Goal: Information Seeking & Learning: Learn about a topic

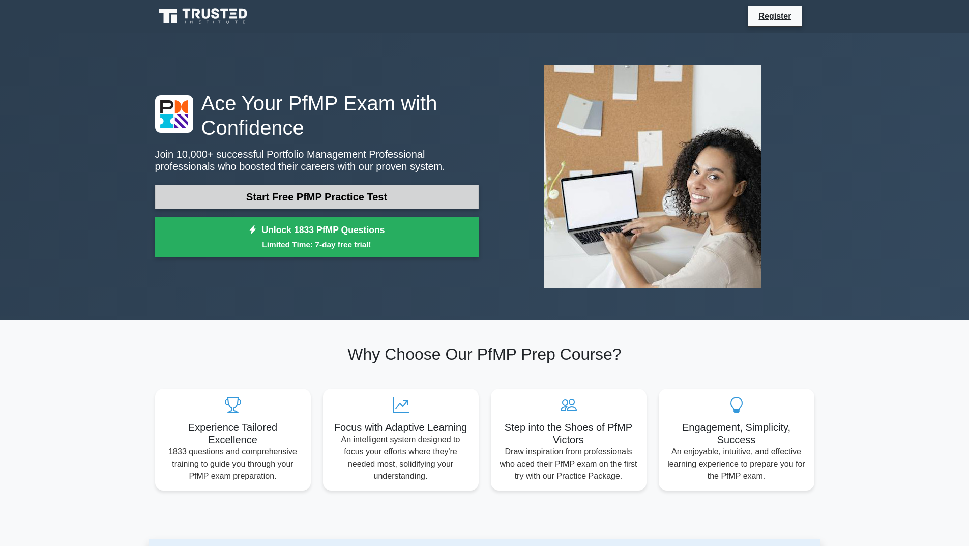
click at [327, 202] on link "Start Free PfMP Practice Test" at bounding box center [317, 197] width 324 height 24
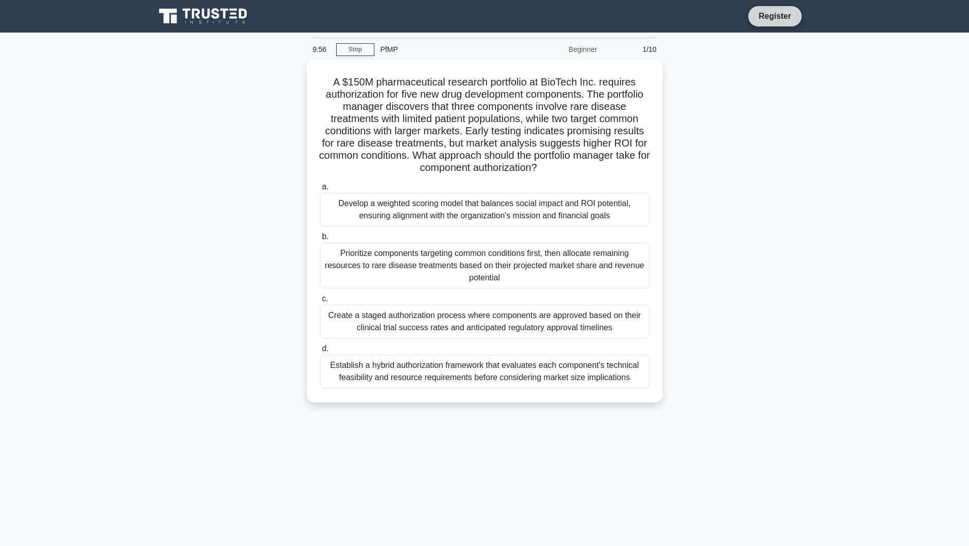
click at [773, 19] on link "Register" at bounding box center [775, 16] width 45 height 13
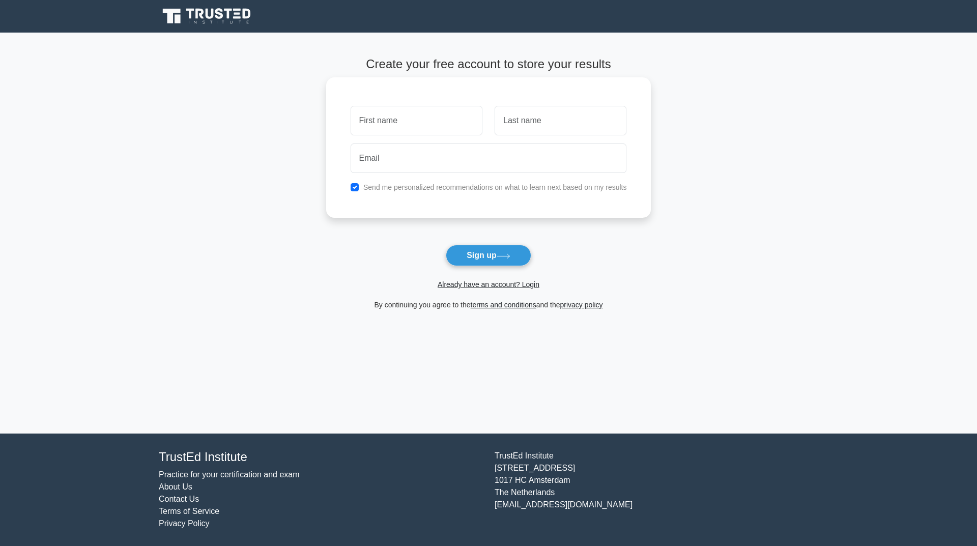
click at [415, 122] on input "text" at bounding box center [417, 121] width 132 height 30
type input "Md"
click at [542, 121] on input "text" at bounding box center [561, 121] width 132 height 30
type input "KHAIRUZZAMAN"
click at [440, 169] on input "email" at bounding box center [489, 159] width 276 height 30
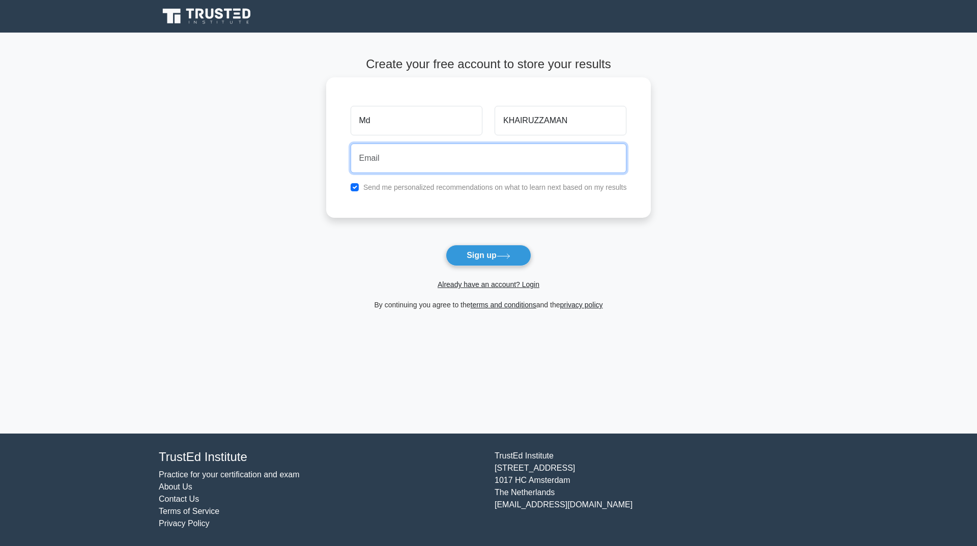
paste input "dehic45220@aupvs.com"
type input "dehic45220@aupvs.com"
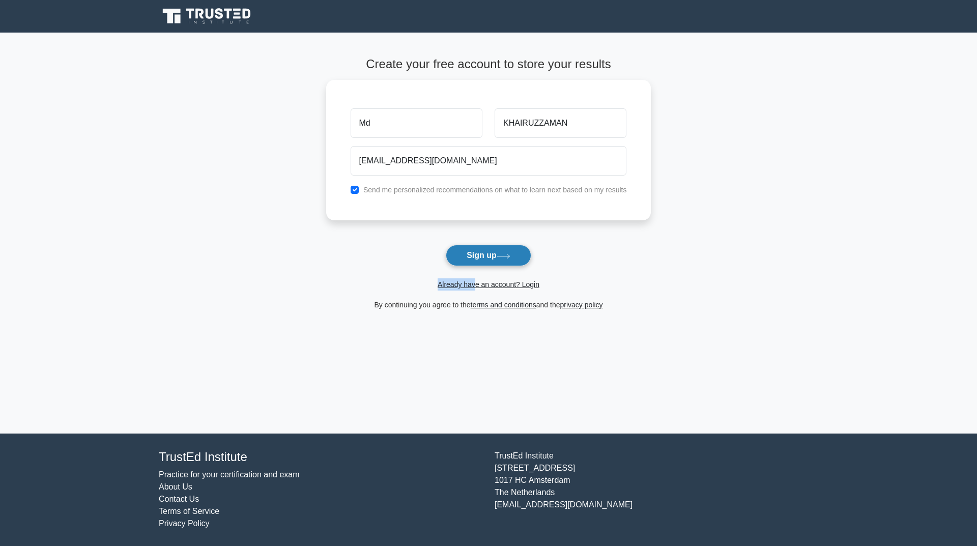
click at [477, 267] on form "Create your free account to store your results Md KHAIRUZZAMAN dehic45220@aupvs…" at bounding box center [488, 184] width 325 height 254
click at [505, 256] on icon at bounding box center [504, 256] width 14 height 6
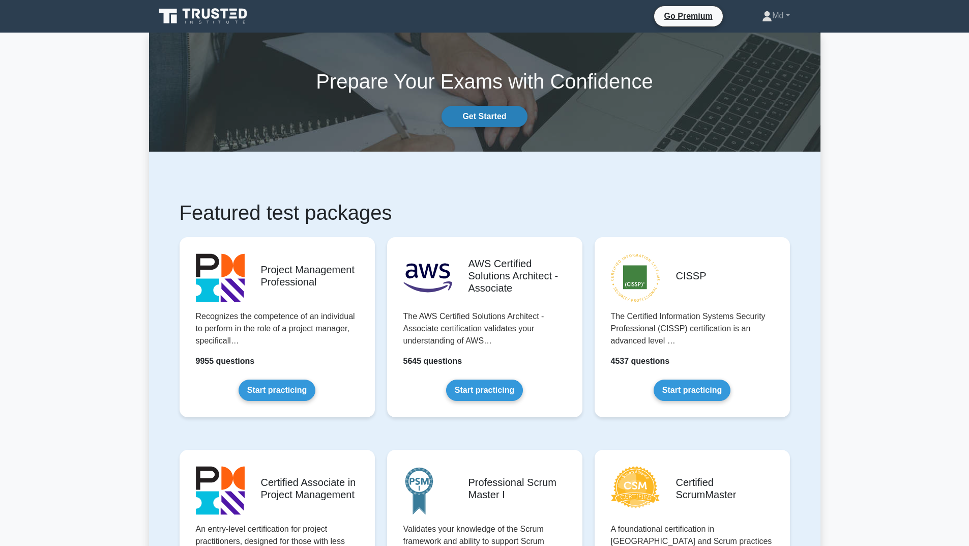
click at [481, 118] on link "Get Started" at bounding box center [484, 116] width 85 height 21
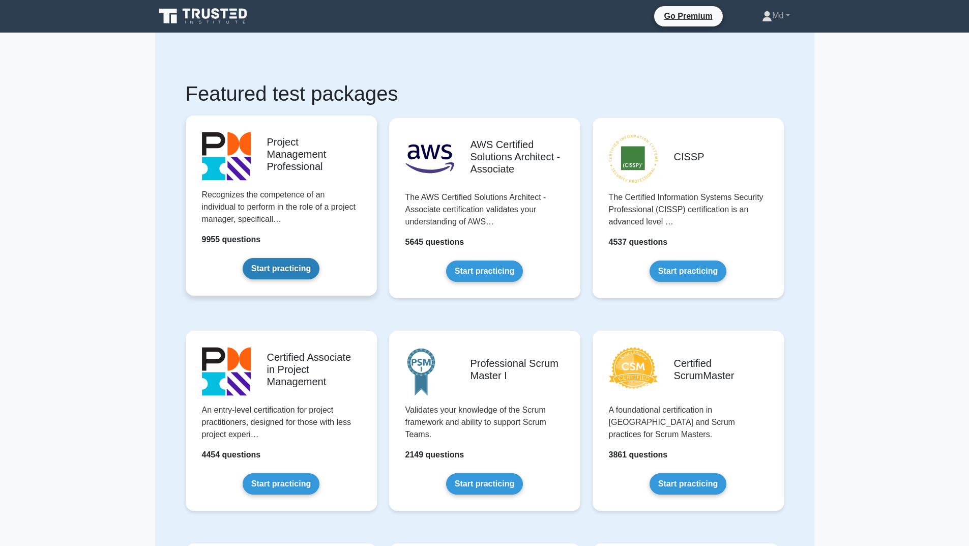
click at [295, 270] on link "Start practicing" at bounding box center [281, 268] width 77 height 21
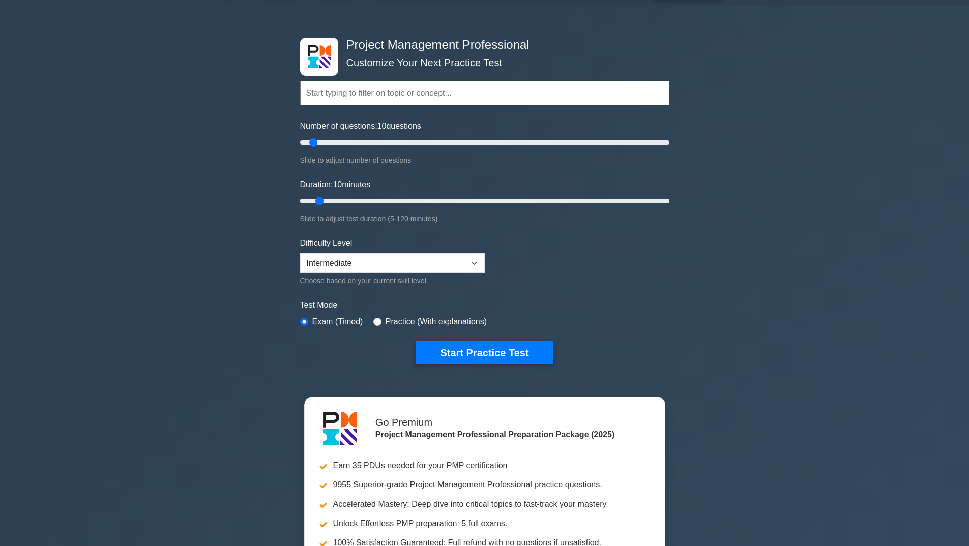
scroll to position [51, 0]
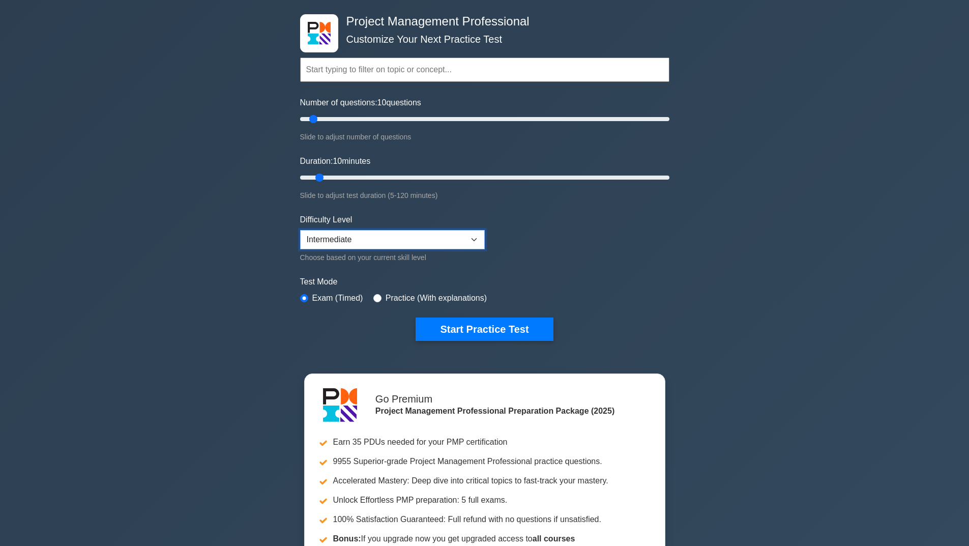
click at [475, 245] on select "Beginner Intermediate Expert" at bounding box center [392, 239] width 185 height 19
select select "expert"
click at [300, 230] on select "Beginner Intermediate Expert" at bounding box center [392, 239] width 185 height 19
click at [481, 332] on button "Start Practice Test" at bounding box center [484, 329] width 137 height 23
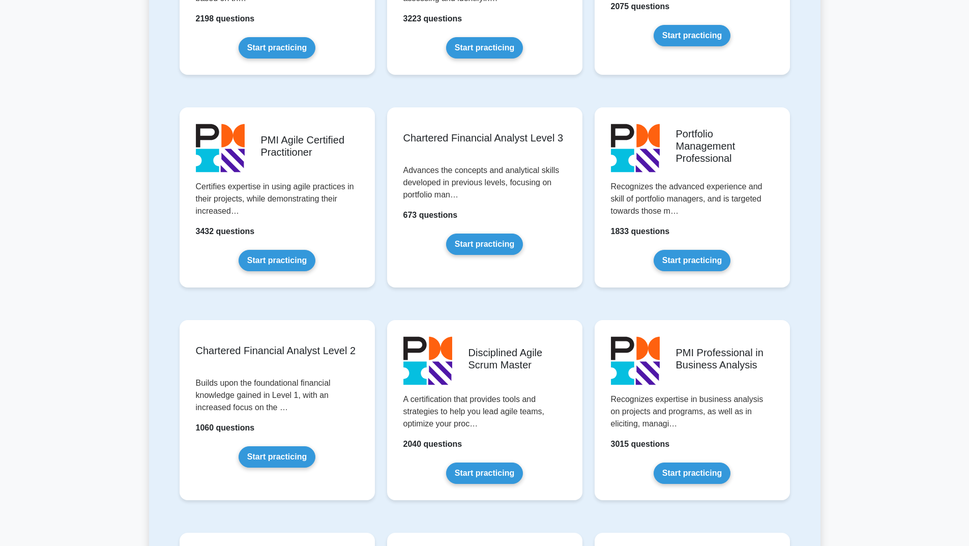
scroll to position [1018, 0]
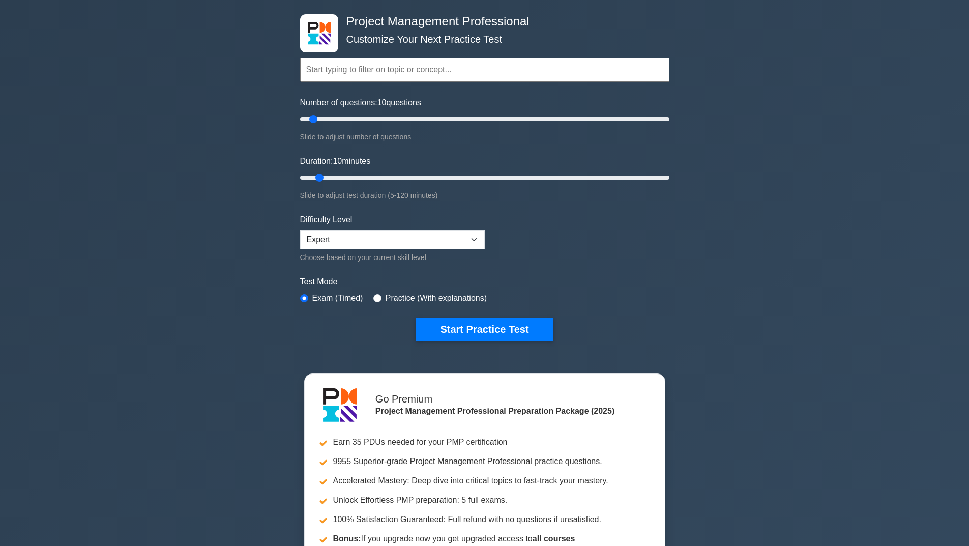
click at [752, 230] on div "Project Management Professional Customize Your Next Practice Test Topics Scope …" at bounding box center [484, 310] width 969 height 656
click at [450, 329] on button "Start Practice Test" at bounding box center [484, 329] width 137 height 23
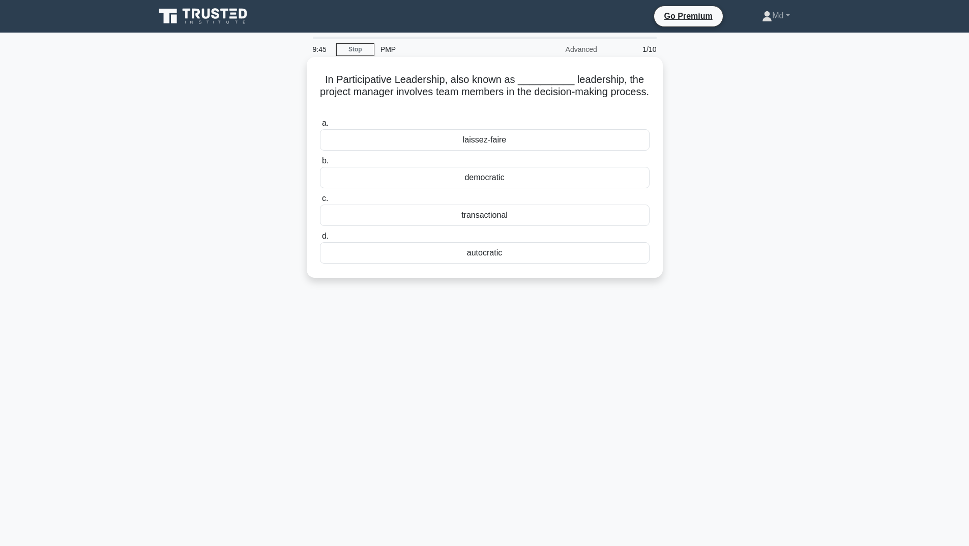
click at [474, 253] on div "autocratic" at bounding box center [485, 252] width 330 height 21
click at [320, 240] on input "d. autocratic" at bounding box center [320, 236] width 0 height 7
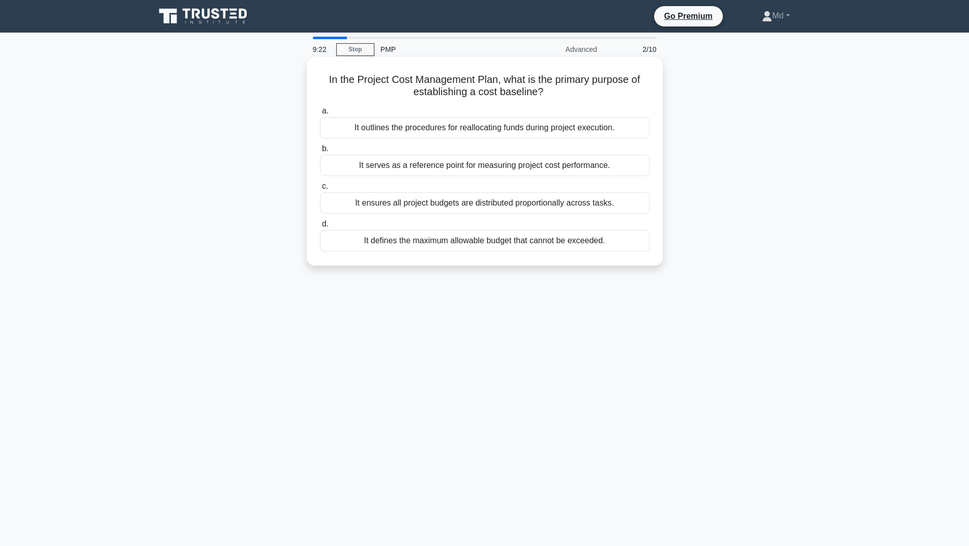
click at [552, 204] on div "It ensures all project budgets are distributed proportionally across tasks." at bounding box center [485, 202] width 330 height 21
click at [320, 190] on input "c. It ensures all project budgets are distributed proportionally across tasks." at bounding box center [320, 186] width 0 height 7
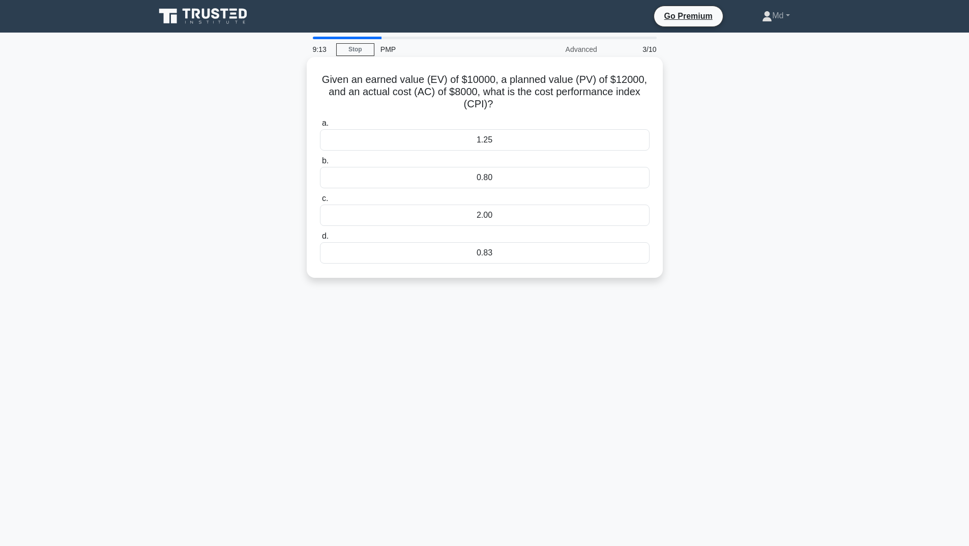
click at [485, 180] on div "0.80" at bounding box center [485, 177] width 330 height 21
click at [320, 164] on input "b. 0.80" at bounding box center [320, 161] width 0 height 7
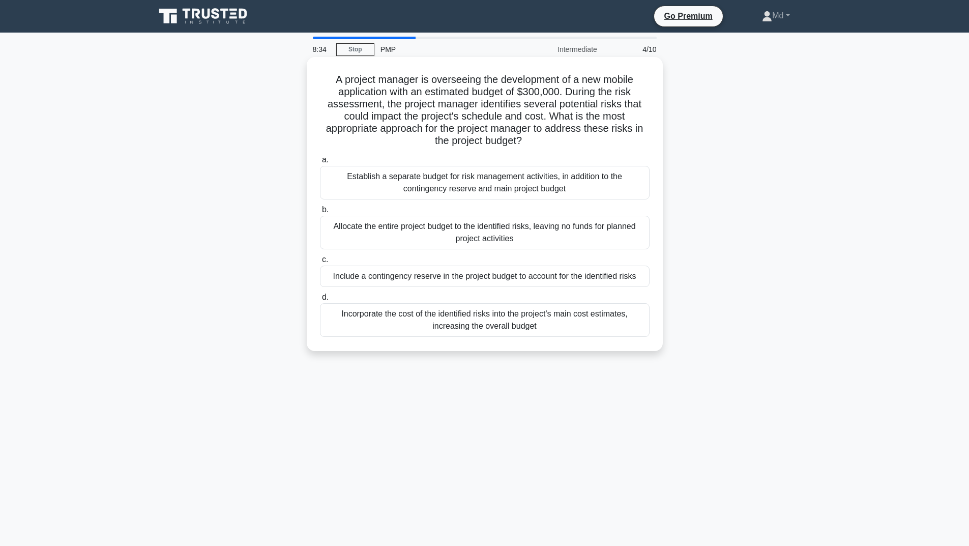
click at [458, 184] on div "Establish a separate budget for risk management activities, in addition to the …" at bounding box center [485, 183] width 330 height 34
click at [320, 163] on input "a. Establish a separate budget for risk management activities, in addition to t…" at bounding box center [320, 160] width 0 height 7
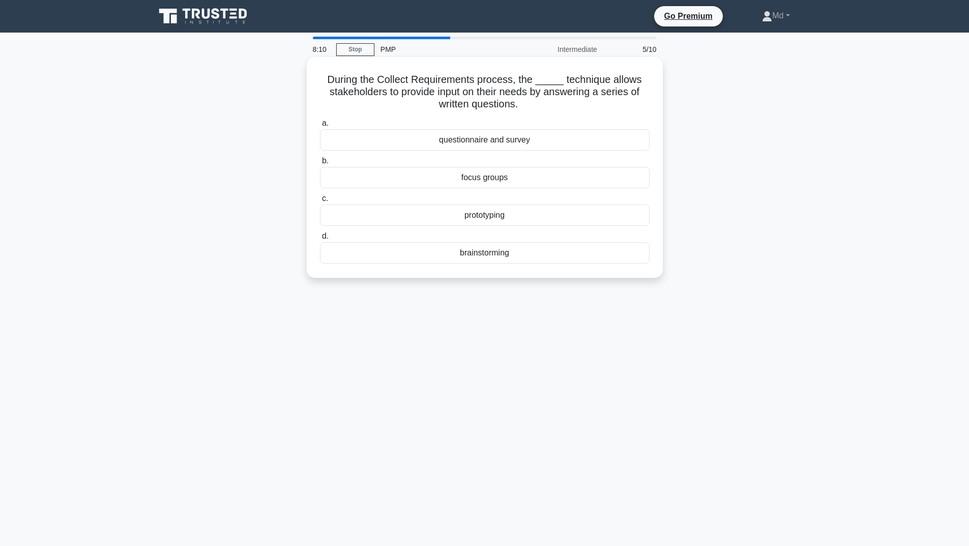
click at [501, 144] on div "questionnaire and survey" at bounding box center [485, 139] width 330 height 21
click at [320, 127] on input "a. questionnaire and survey" at bounding box center [320, 123] width 0 height 7
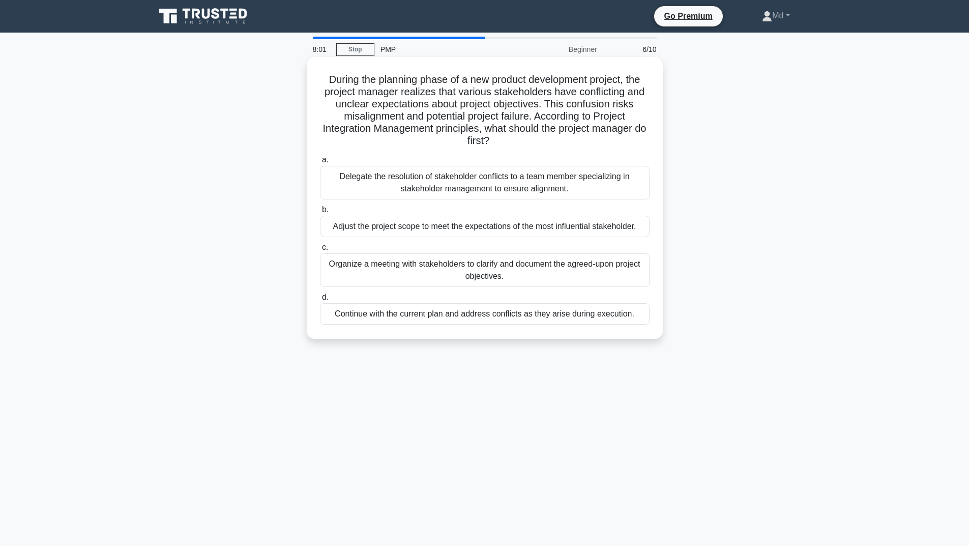
click at [471, 184] on div "Delegate the resolution of stakeholder conflicts to a team member specializing …" at bounding box center [485, 183] width 330 height 34
click at [320, 163] on input "a. Delegate the resolution of stakeholder conflicts to a team member specializi…" at bounding box center [320, 160] width 0 height 7
click at [471, 184] on div "Delegate the resolution of stakeholder conflicts to a team member specializing …" at bounding box center [485, 183] width 330 height 35
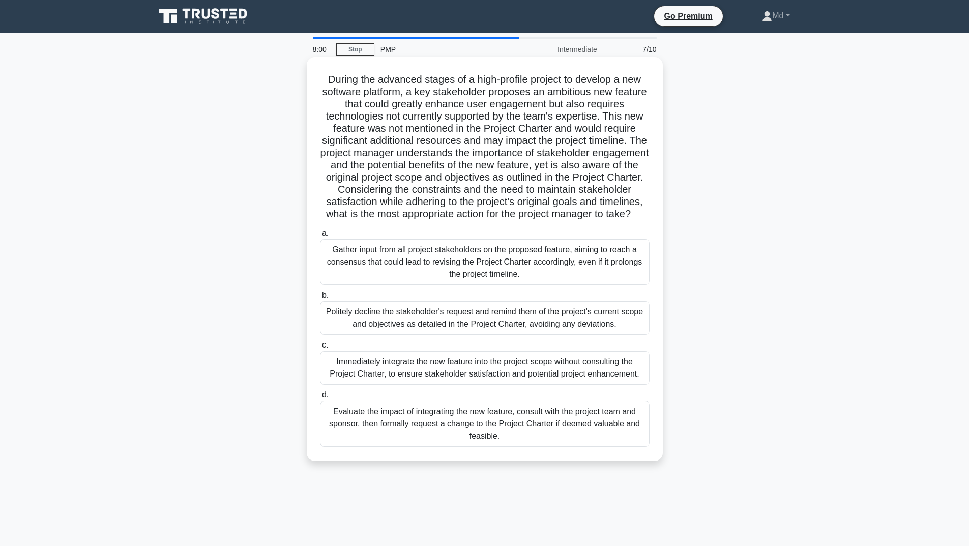
click at [413, 266] on div "Gather input from all project stakeholders on the proposed feature, aiming to r…" at bounding box center [485, 262] width 330 height 46
click at [320, 237] on input "a. Gather input from all project stakeholders on the proposed feature, aiming t…" at bounding box center [320, 233] width 0 height 7
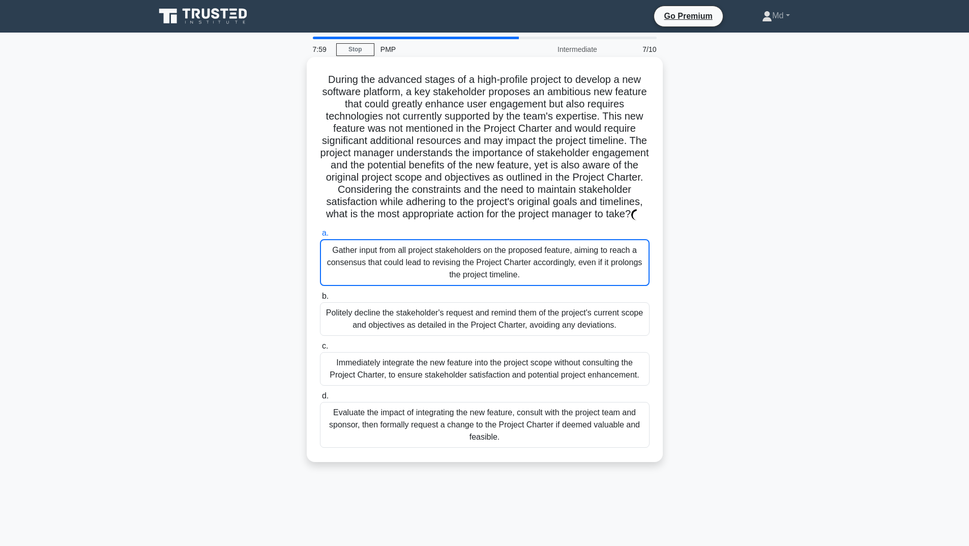
click at [413, 265] on div "Gather input from all project stakeholders on the proposed feature, aiming to r…" at bounding box center [485, 262] width 330 height 47
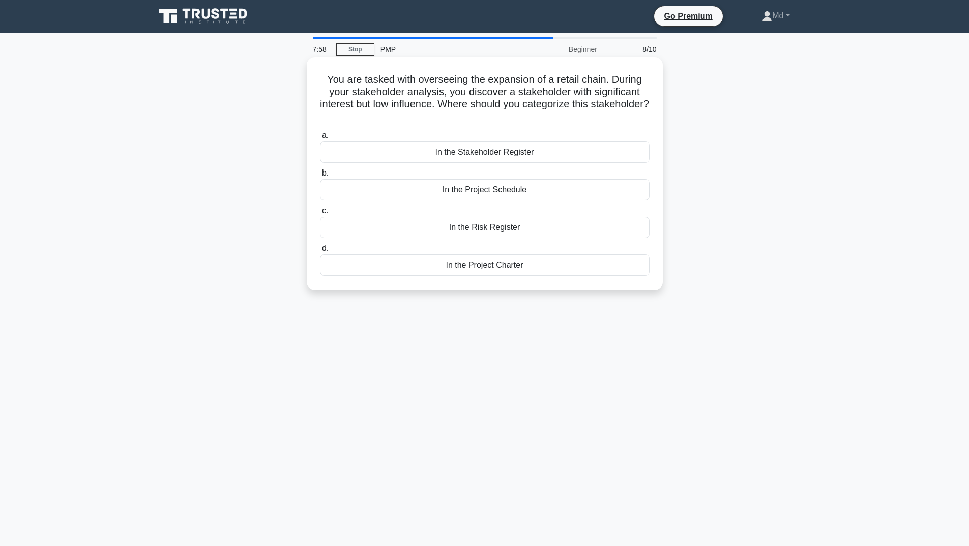
click at [466, 194] on div "In the Project Schedule" at bounding box center [485, 189] width 330 height 21
click at [320, 177] on input "b. In the Project Schedule" at bounding box center [320, 173] width 0 height 7
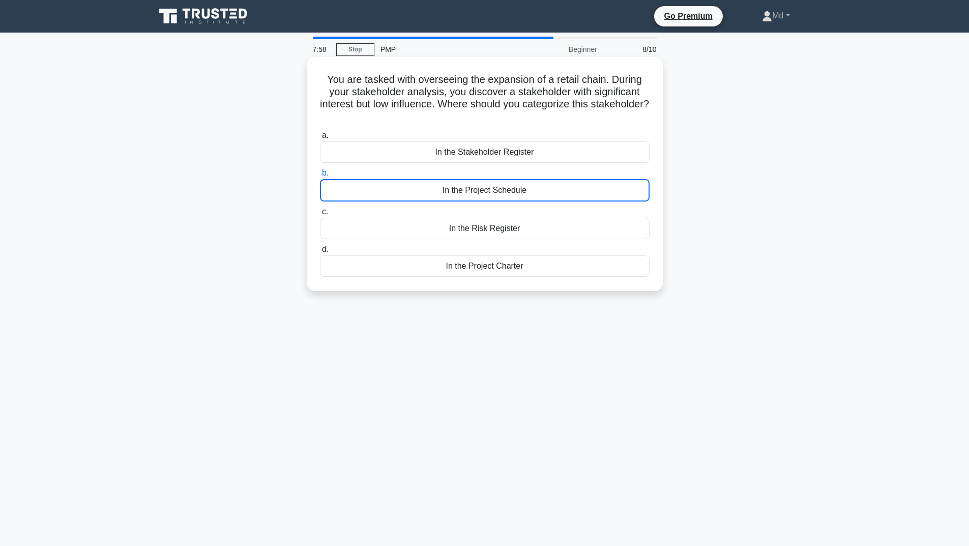
click at [466, 194] on div "In the Project Schedule" at bounding box center [485, 190] width 330 height 22
click at [320, 177] on input "b. In the Project Schedule" at bounding box center [320, 173] width 0 height 7
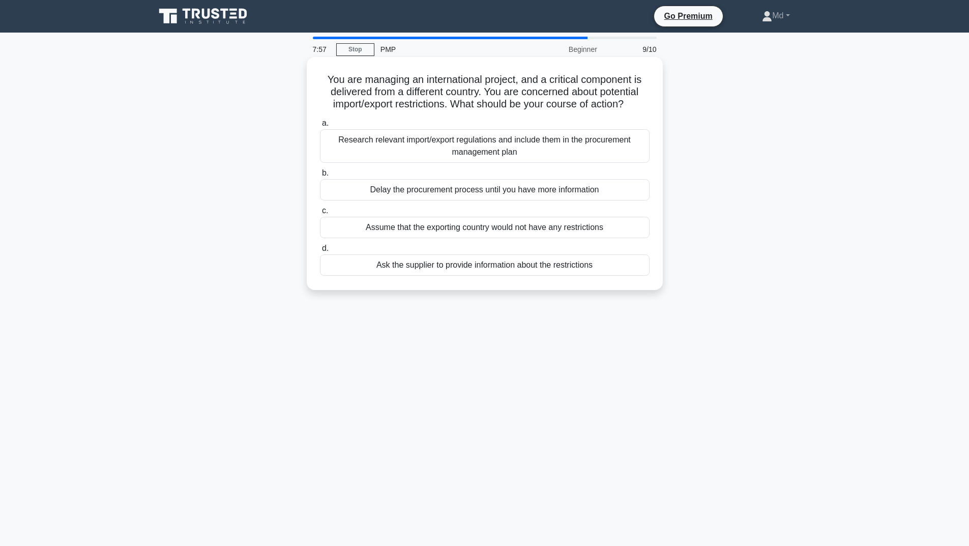
click at [463, 190] on div "Delay the procurement process until you have more information" at bounding box center [485, 189] width 330 height 21
click at [320, 177] on input "b. Delay the procurement process until you have more information" at bounding box center [320, 173] width 0 height 7
click at [463, 190] on div "Delay the procurement process until you have more information" at bounding box center [485, 190] width 330 height 22
click at [320, 177] on input "b. Delay the procurement process until you have more information" at bounding box center [320, 173] width 0 height 7
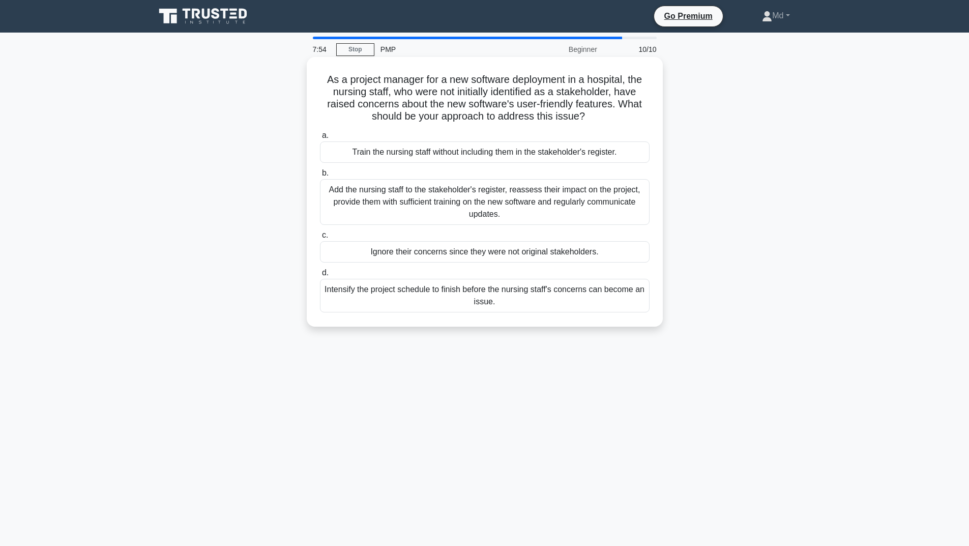
click at [501, 195] on div "Add the nursing staff to the stakeholder's register, reassess their impact on t…" at bounding box center [485, 202] width 330 height 46
click at [320, 177] on input "b. Add the nursing staff to the stakeholder's register, reassess their impact o…" at bounding box center [320, 173] width 0 height 7
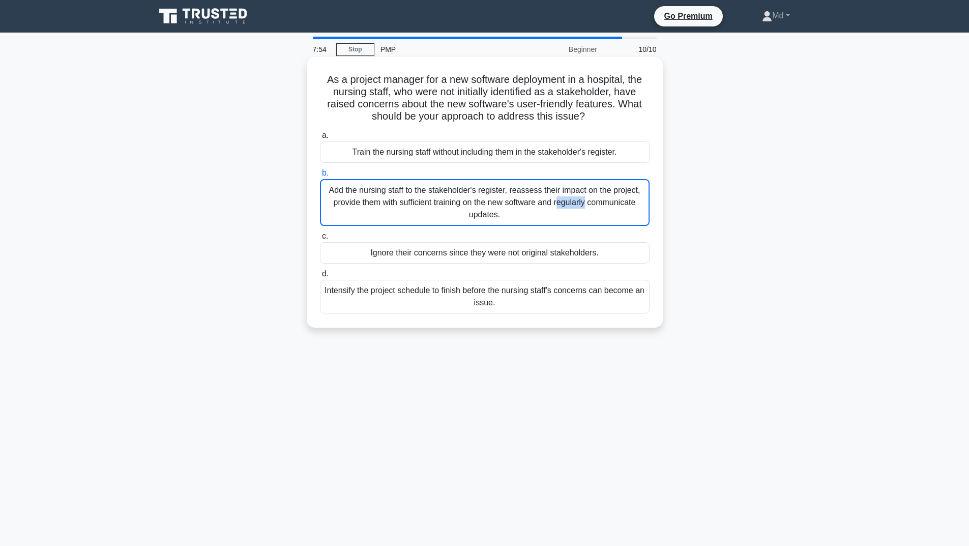
click at [501, 195] on div "Add the nursing staff to the stakeholder's register, reassess their impact on t…" at bounding box center [485, 202] width 330 height 47
click at [320, 177] on input "b. Add the nursing staff to the stakeholder's register, reassess their impact o…" at bounding box center [320, 173] width 0 height 7
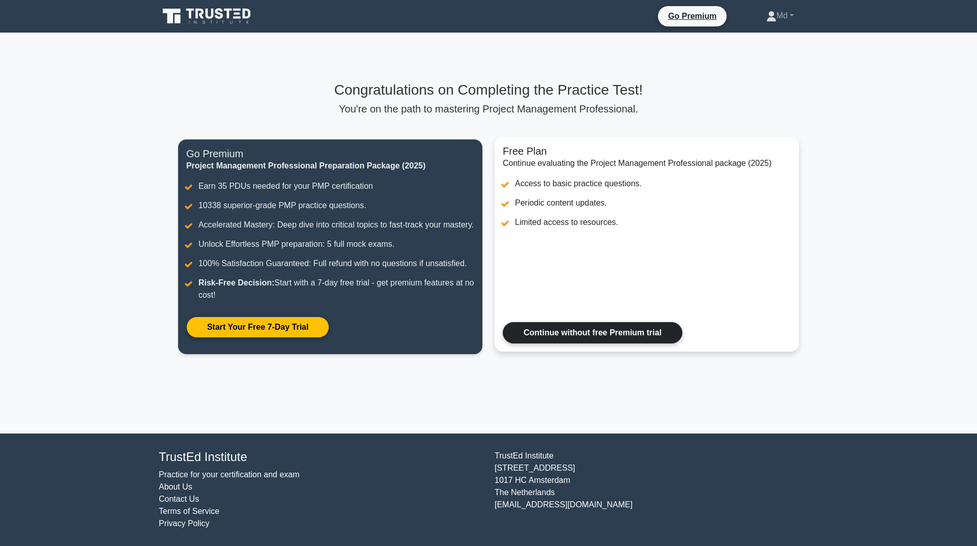
click at [582, 344] on link "Continue without free Premium trial" at bounding box center [593, 332] width 180 height 21
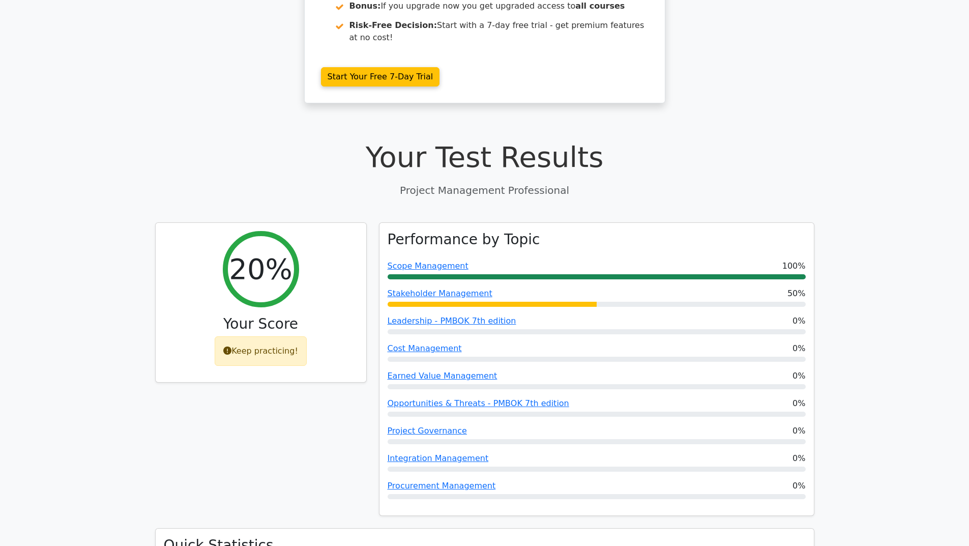
scroll to position [254, 0]
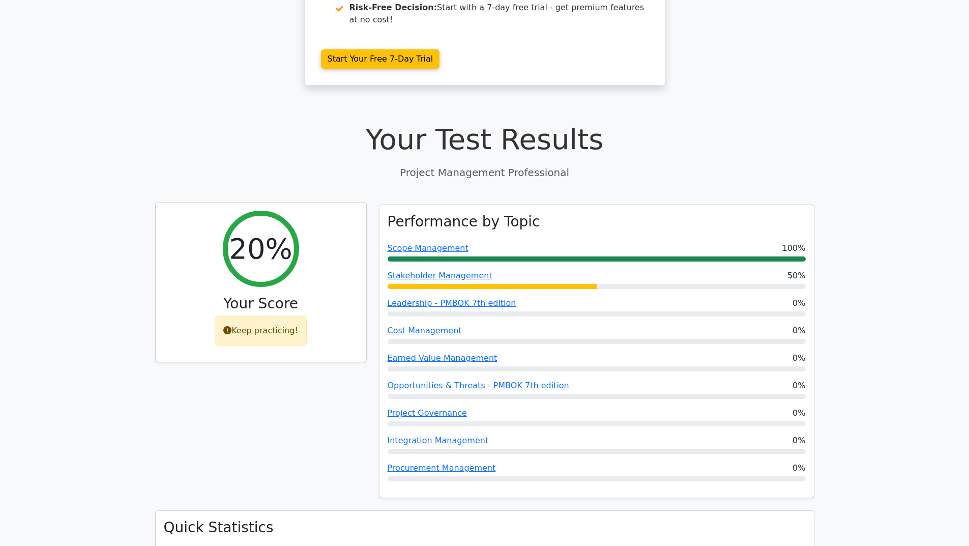
click at [272, 316] on div "Keep practicing!" at bounding box center [261, 331] width 92 height 30
